Goal: Information Seeking & Learning: Check status

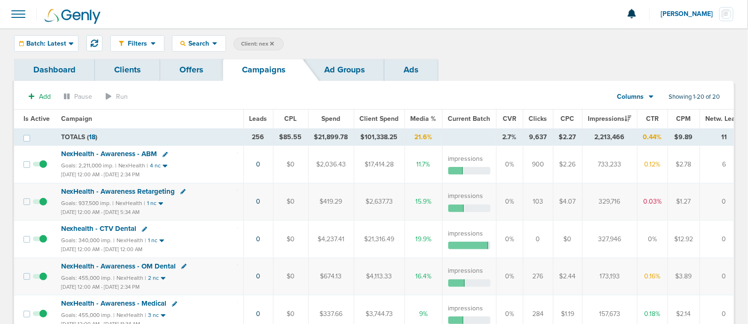
click at [269, 40] on span "Client: nex" at bounding box center [257, 44] width 33 height 8
click at [389, 47] on icon at bounding box center [391, 44] width 4 height 6
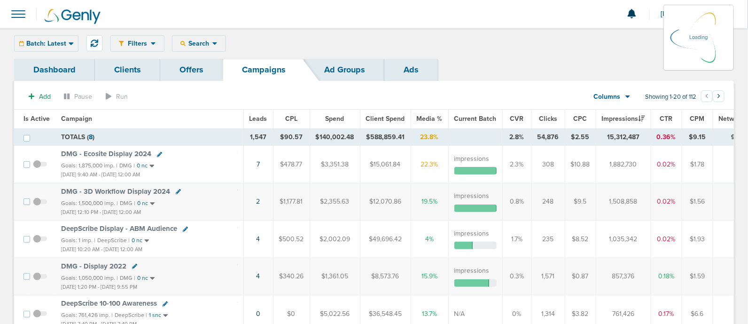
click at [51, 41] on div "Batch: Latest [DATE] [DATE] Last 7 Days Last 14 Days This Month Last Month This…" at bounding box center [46, 43] width 64 height 16
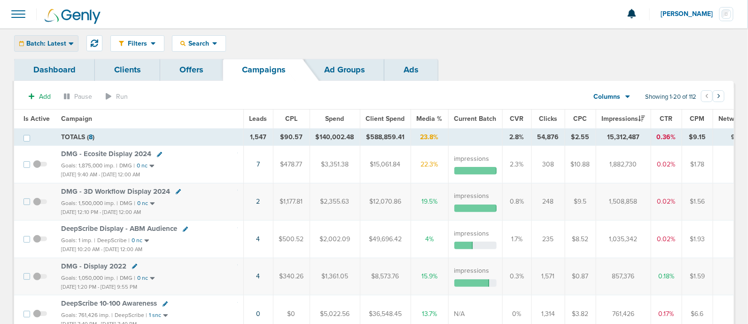
click at [67, 40] on div "Batch: Latest" at bounding box center [46, 44] width 63 height 16
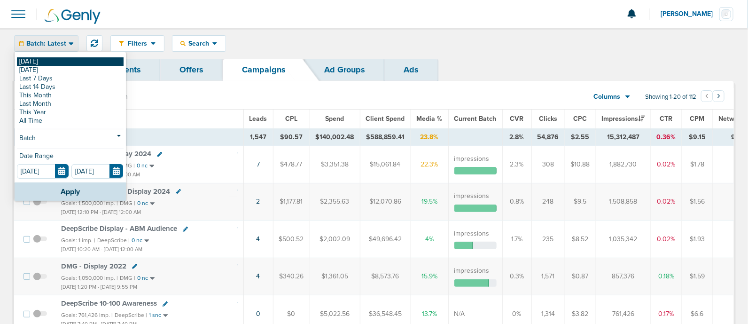
click at [33, 62] on link "[DATE]" at bounding box center [70, 61] width 107 height 8
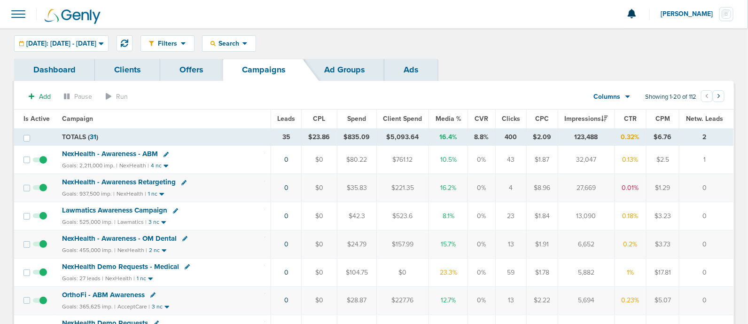
click at [451, 118] on span "Media %" at bounding box center [448, 119] width 26 height 8
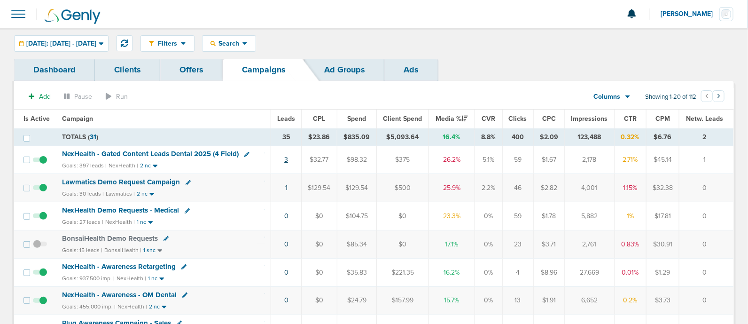
click at [287, 158] on link "3" at bounding box center [286, 159] width 4 height 8
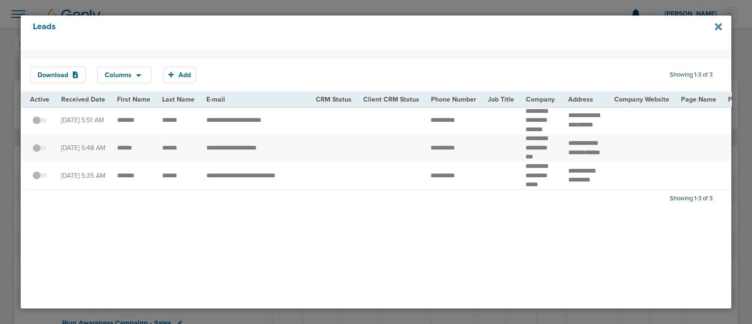
click at [716, 24] on icon at bounding box center [718, 27] width 7 height 10
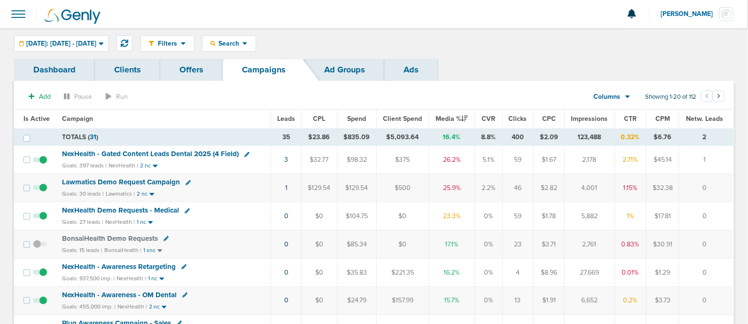
drag, startPoint x: 261, startPoint y: 188, endPoint x: 720, endPoint y: 181, distance: 459.5
click at [720, 181] on tr "Lawmatics Demo Request Campaign Goals: 30 leads | Lawmatics | 2 nc 1 $129.54 $1…" at bounding box center [373, 188] width 719 height 28
click at [720, 181] on td "0" at bounding box center [706, 188] width 54 height 28
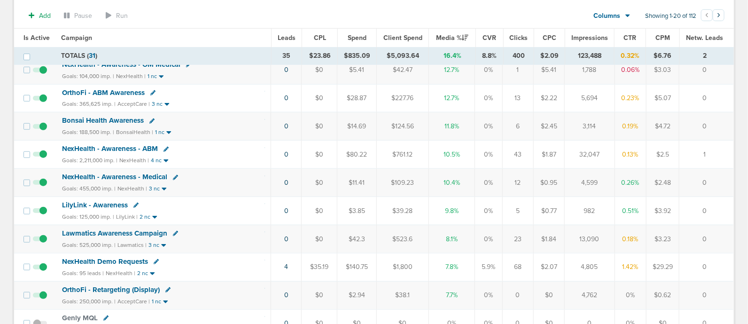
scroll to position [352, 0]
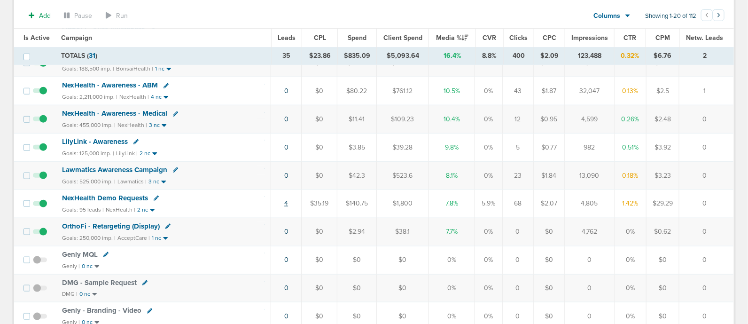
click at [287, 199] on link "4" at bounding box center [286, 203] width 4 height 8
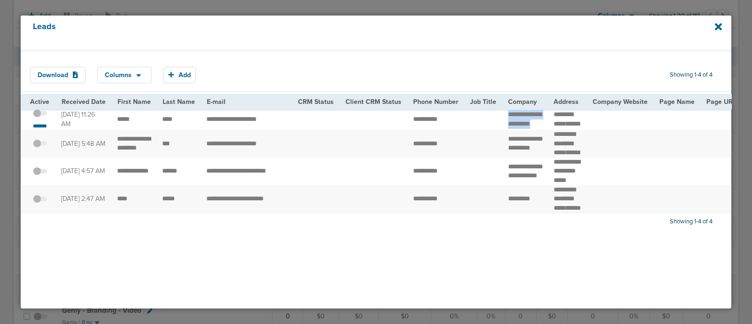
drag, startPoint x: 501, startPoint y: 111, endPoint x: 531, endPoint y: 129, distance: 34.3
click at [531, 129] on td "**********" at bounding box center [525, 119] width 46 height 21
copy td "**********"
click at [48, 113] on div "*******" at bounding box center [40, 119] width 20 height 21
click at [43, 118] on span at bounding box center [40, 118] width 14 height 0
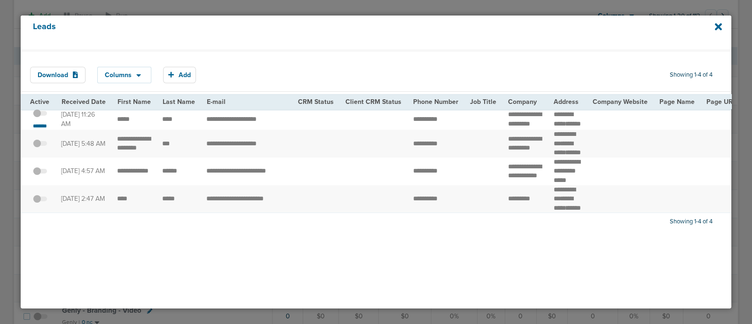
click at [40, 115] on input "checkbox" at bounding box center [40, 115] width 0 height 0
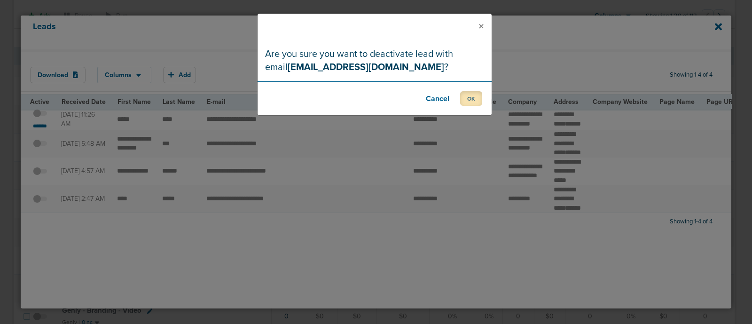
click at [473, 97] on button "OK" at bounding box center [471, 98] width 22 height 15
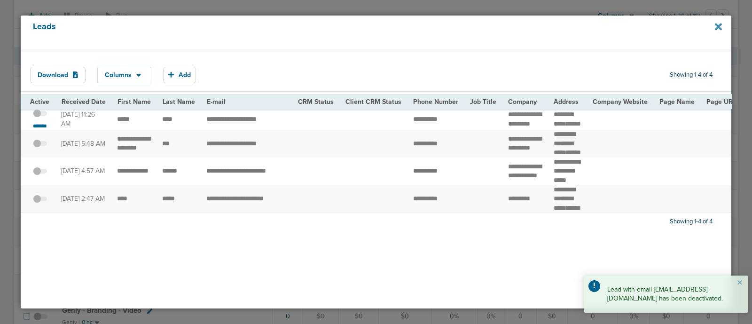
click at [719, 29] on icon at bounding box center [718, 26] width 7 height 7
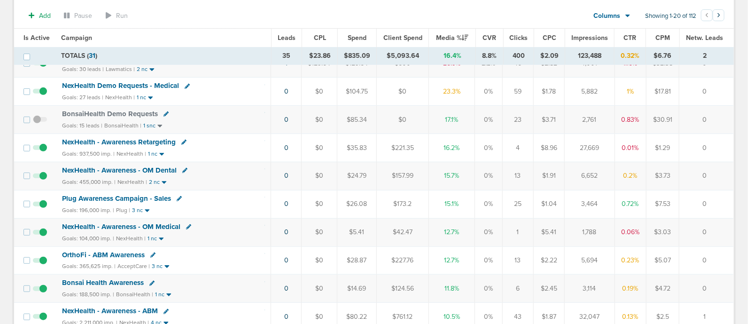
scroll to position [117, 0]
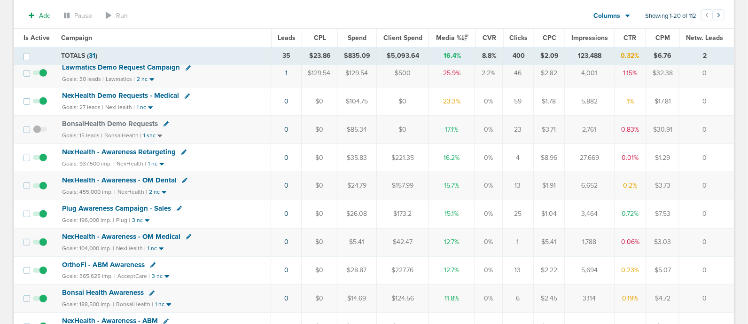
drag, startPoint x: 225, startPoint y: 214, endPoint x: 723, endPoint y: 214, distance: 497.9
click at [723, 214] on tr "Plug Awareness Campaign - Sales Goals: 196,000 imp. | Plug | 3 nc 0 $0 $26.08 $…" at bounding box center [373, 214] width 719 height 28
click at [723, 214] on td "0" at bounding box center [706, 214] width 54 height 28
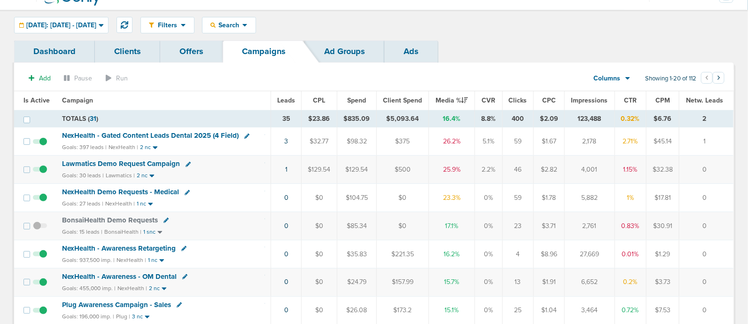
scroll to position [0, 0]
